Goal: Register for event/course

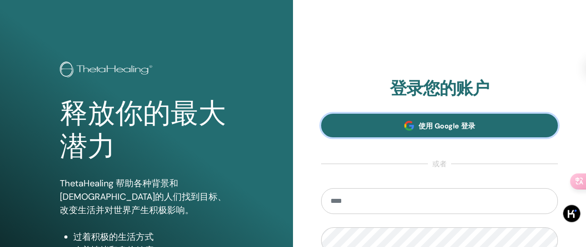
click at [463, 133] on link "使用 Google 登录" at bounding box center [439, 126] width 237 height 24
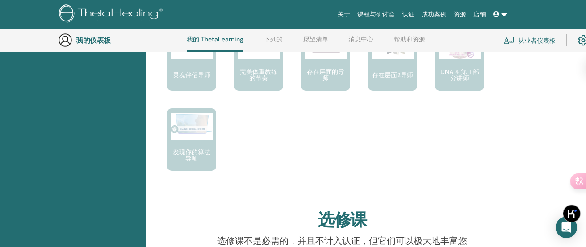
scroll to position [753, 0]
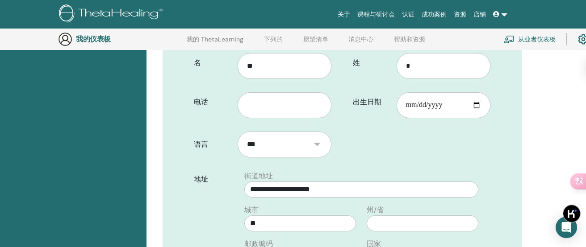
scroll to position [178, 0]
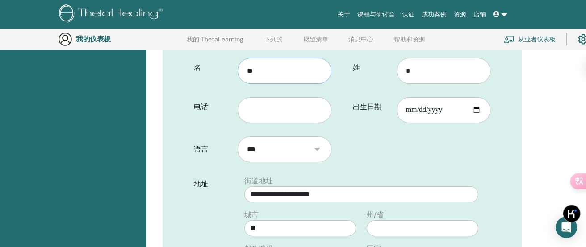
click at [294, 74] on input "**" at bounding box center [285, 71] width 94 height 26
type input "*"
click at [417, 73] on input "*" at bounding box center [443, 71] width 94 height 26
click at [302, 74] on input "名" at bounding box center [285, 71] width 94 height 26
type input "*"
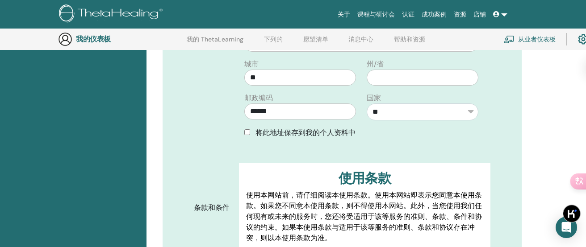
scroll to position [513, 0]
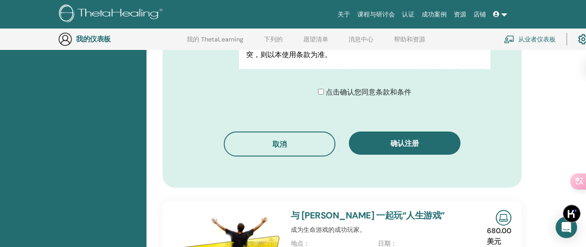
type input "**"
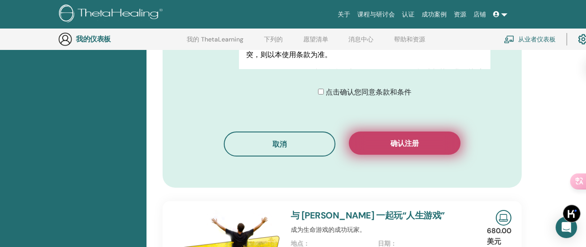
click at [391, 153] on button "确认注册" at bounding box center [405, 143] width 112 height 23
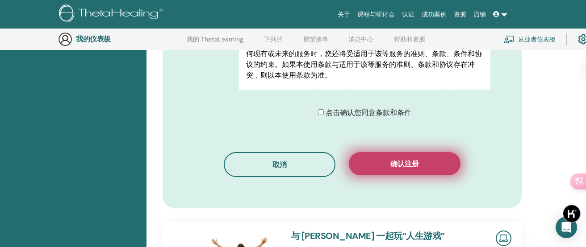
click at [391, 153] on button "确认注册" at bounding box center [405, 163] width 112 height 23
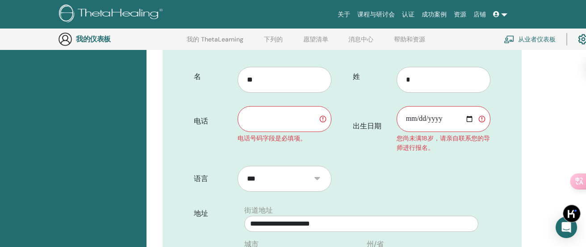
scroll to position [166, 0]
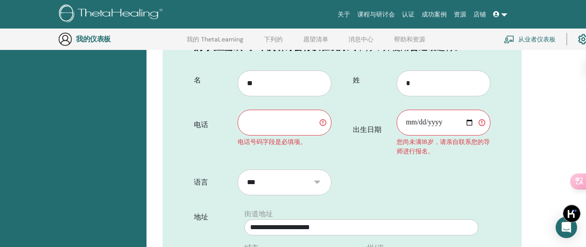
click at [274, 117] on input "text" at bounding box center [285, 123] width 94 height 26
type input "**********"
click at [418, 126] on input "出生日期" at bounding box center [443, 123] width 94 height 26
click at [410, 121] on input "出生日期" at bounding box center [443, 123] width 94 height 26
click at [469, 125] on input "出生日期" at bounding box center [443, 123] width 94 height 26
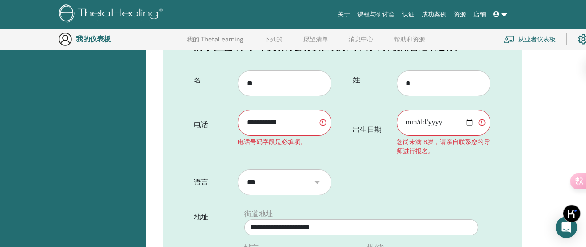
type input "**********"
click at [409, 123] on input "出生日期" at bounding box center [443, 123] width 94 height 26
click at [425, 125] on input "出生日期" at bounding box center [443, 123] width 94 height 26
type input "**********"
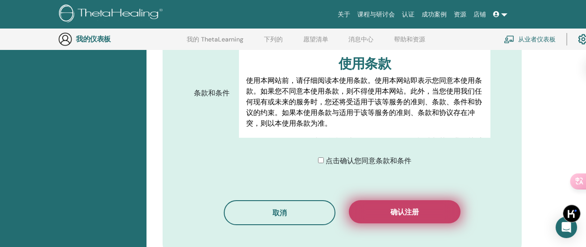
scroll to position [486, 0]
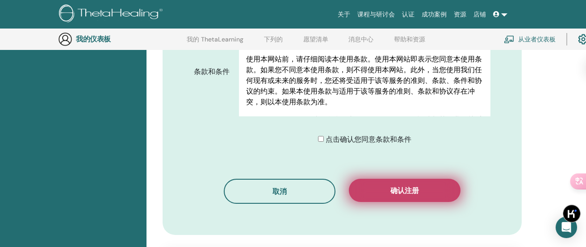
click at [400, 190] on font "确认注册" at bounding box center [404, 190] width 29 height 9
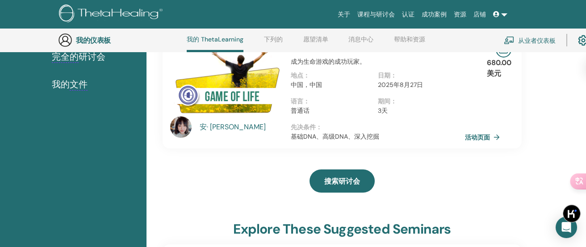
scroll to position [187, 0]
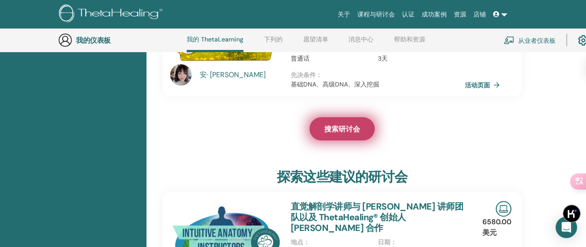
click at [342, 123] on link "搜索研讨会" at bounding box center [341, 128] width 65 height 23
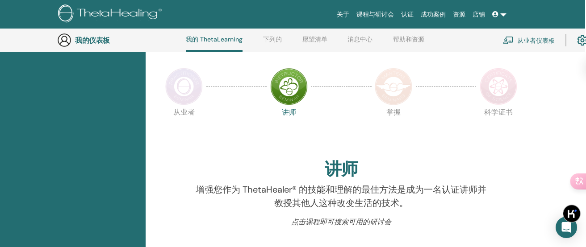
scroll to position [166, 1]
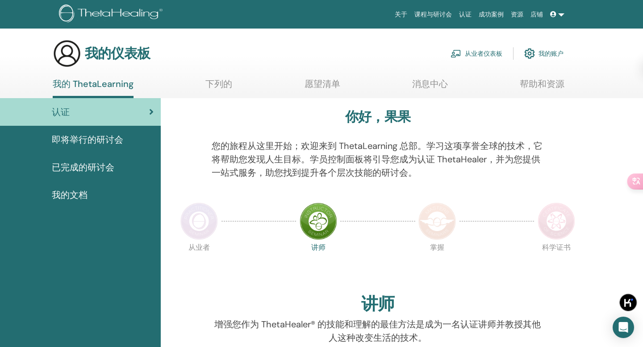
click at [545, 54] on font "我的账户" at bounding box center [550, 54] width 25 height 8
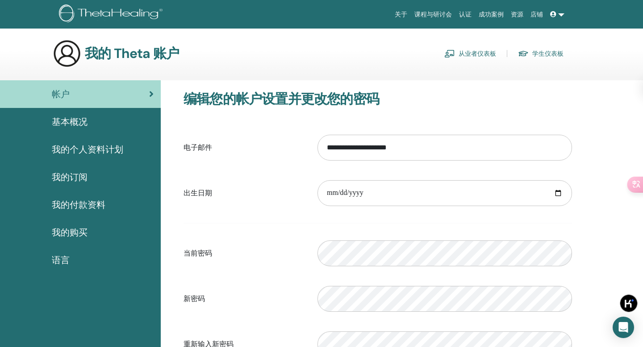
click at [60, 179] on font "我的订阅" at bounding box center [70, 177] width 36 height 12
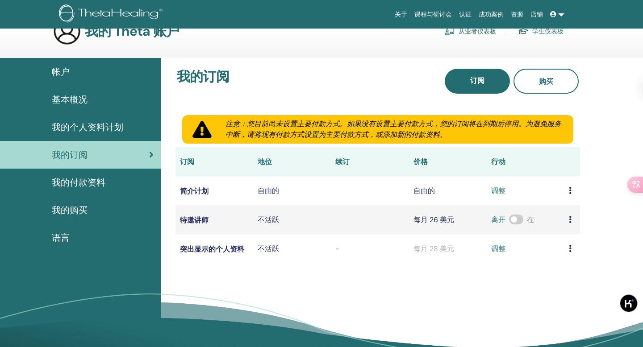
scroll to position [23, 0]
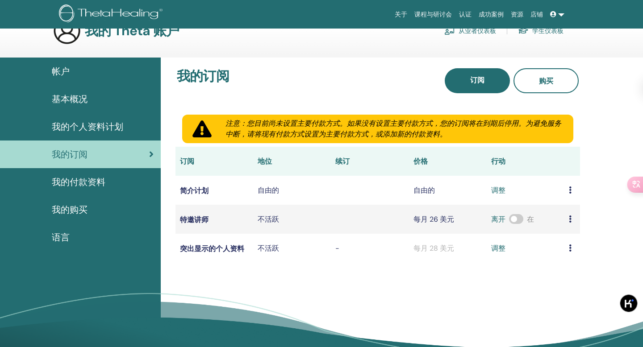
click at [116, 183] on div "我的付款资料" at bounding box center [80, 181] width 146 height 13
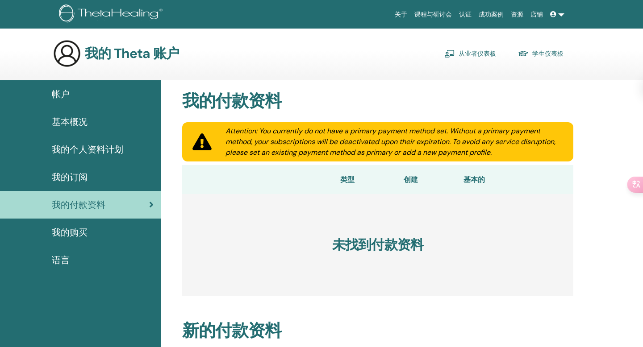
click at [109, 133] on link "基本概况" at bounding box center [80, 122] width 161 height 28
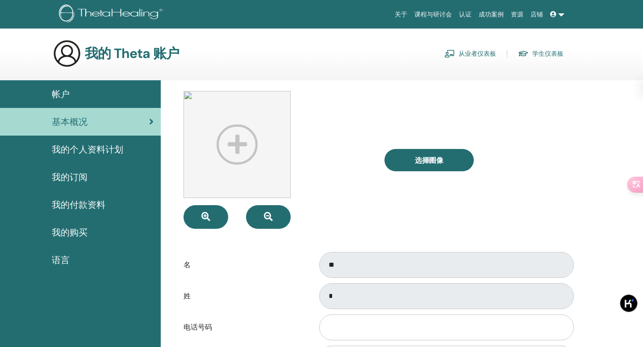
click at [59, 158] on link "我的个人资料计划" at bounding box center [80, 150] width 161 height 28
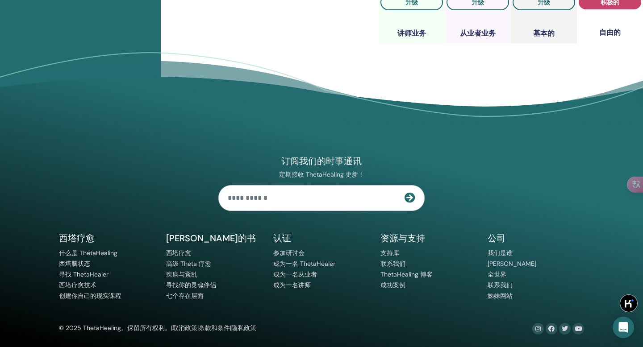
scroll to position [945, 0]
